Goal: Navigation & Orientation: Find specific page/section

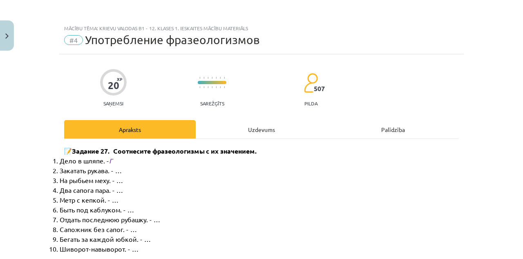
scroll to position [220, 0]
click at [19, 34] on div "Mācību tēma: Krievu valodas b1 - 12. klases 1. ieskaites mācību materiāls #4 Уп…" at bounding box center [261, 129] width 523 height 259
click at [9, 36] on button "Close" at bounding box center [7, 35] width 14 height 30
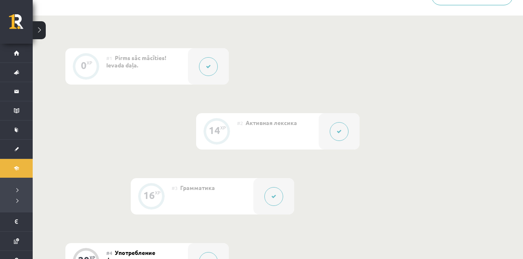
click at [43, 30] on button at bounding box center [39, 30] width 13 height 18
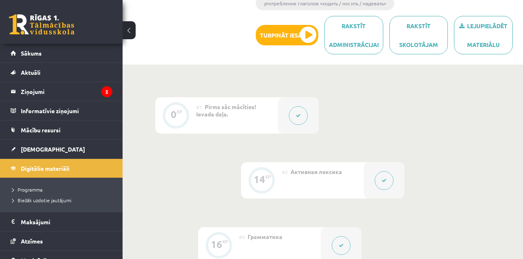
scroll to position [9, 0]
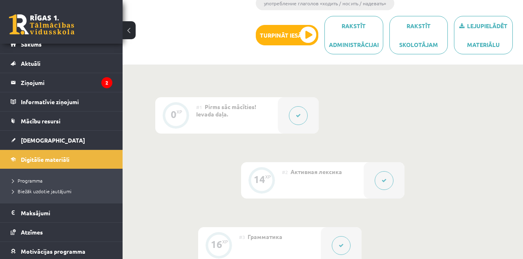
click at [98, 221] on legend "Maksājumi 0" at bounding box center [67, 213] width 92 height 19
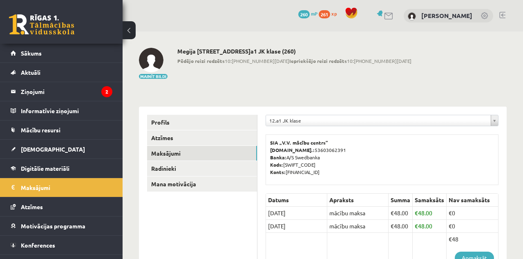
click at [77, 213] on link "Atzīmes" at bounding box center [62, 206] width 102 height 19
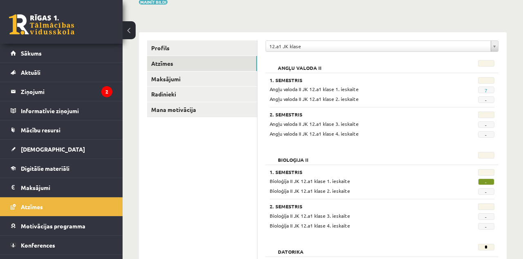
scroll to position [76, 0]
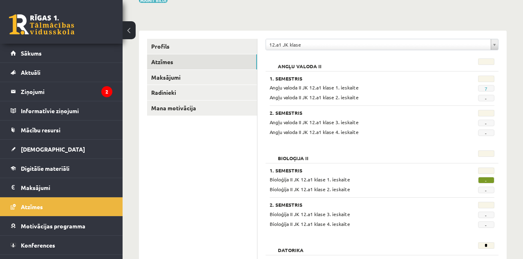
click at [86, 82] on legend "Ziņojumi 2" at bounding box center [67, 91] width 92 height 19
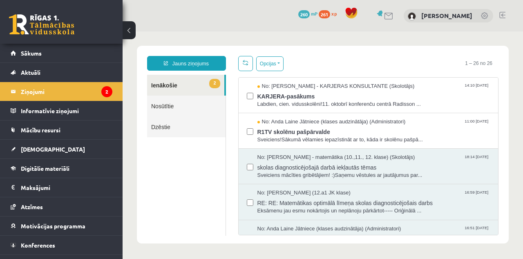
click at [435, 136] on span "Sveiciens!Sākumā vēlamies iepazīstināt ar to, kāda ir skolēnu pašpā..." at bounding box center [373, 140] width 233 height 8
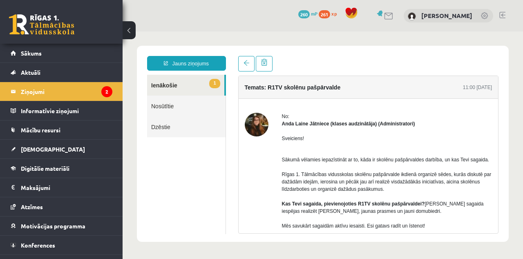
click at [74, 150] on link "[DEMOGRAPHIC_DATA]" at bounding box center [62, 149] width 102 height 19
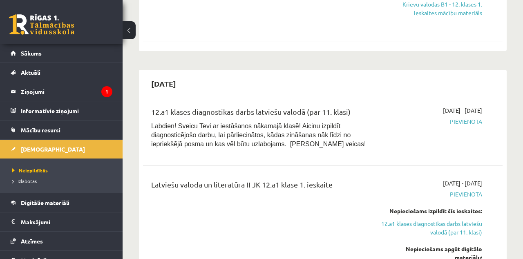
scroll to position [446, 0]
click at [80, 203] on link "Digitālie materiāli" at bounding box center [62, 202] width 102 height 19
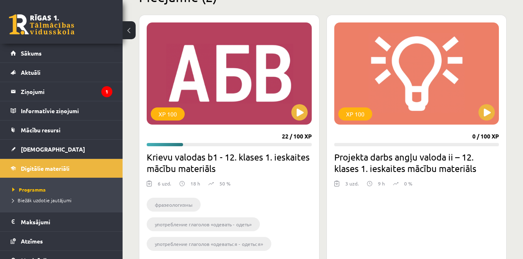
scroll to position [206, 0]
